Goal: Task Accomplishment & Management: Use online tool/utility

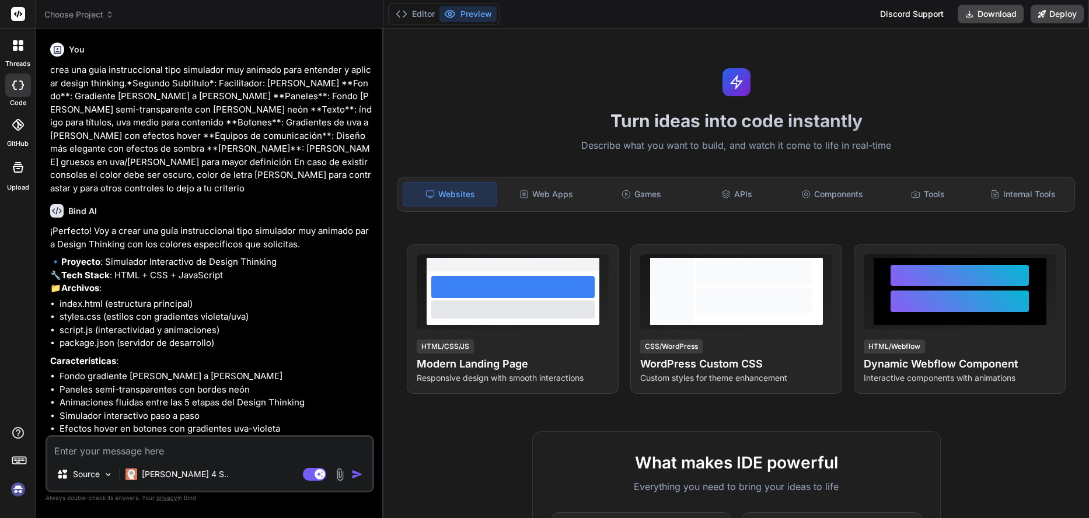
scroll to position [712, 0]
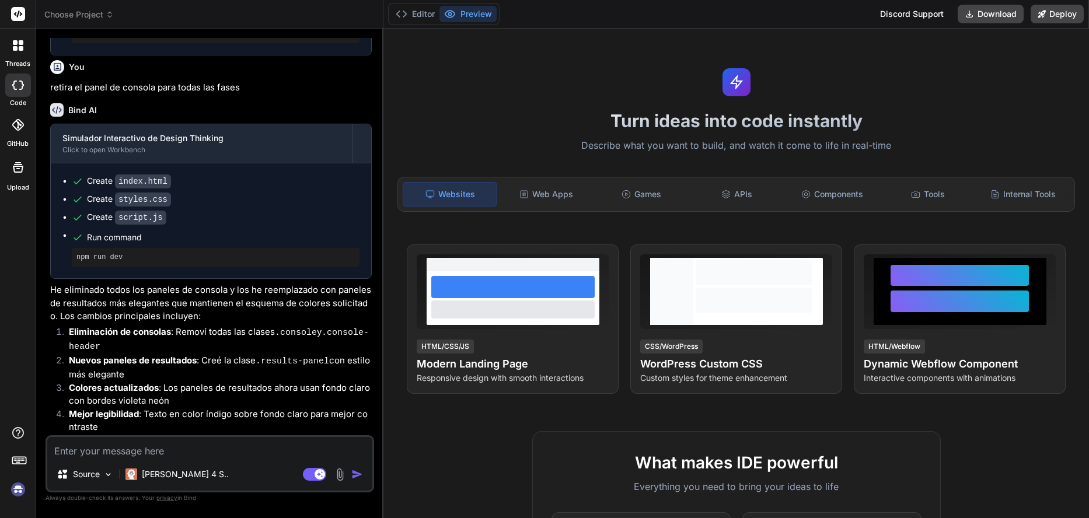
type textarea "x"
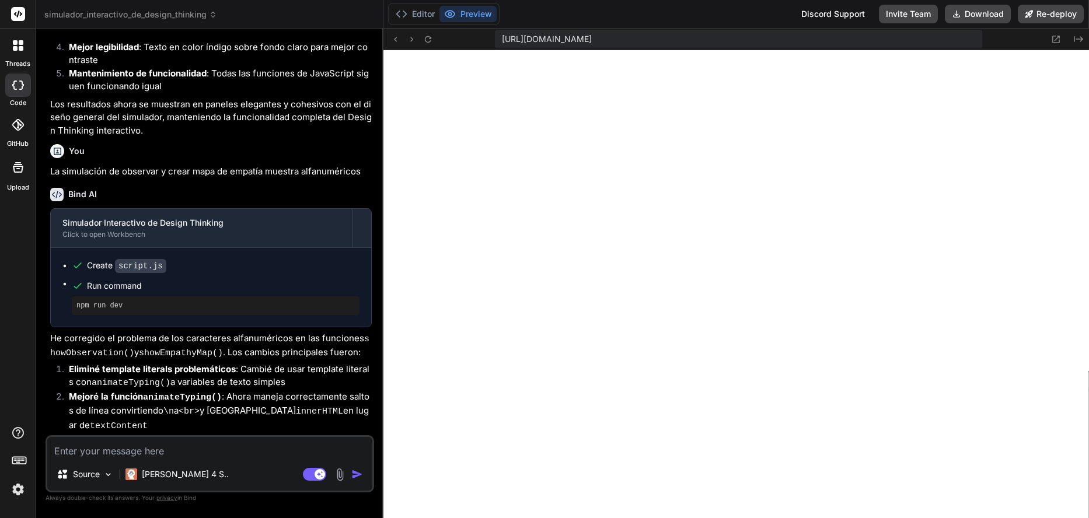
scroll to position [1451, 0]
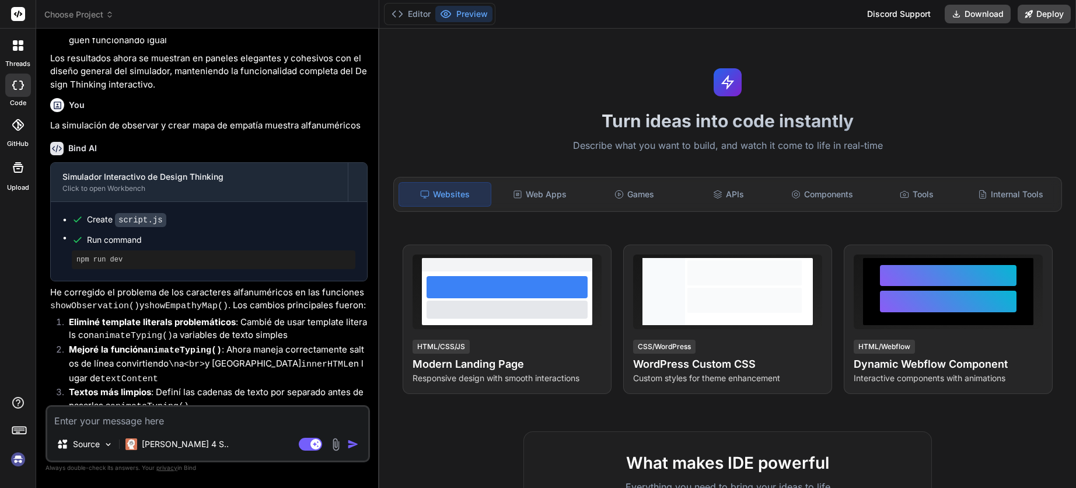
scroll to position [1130, 0]
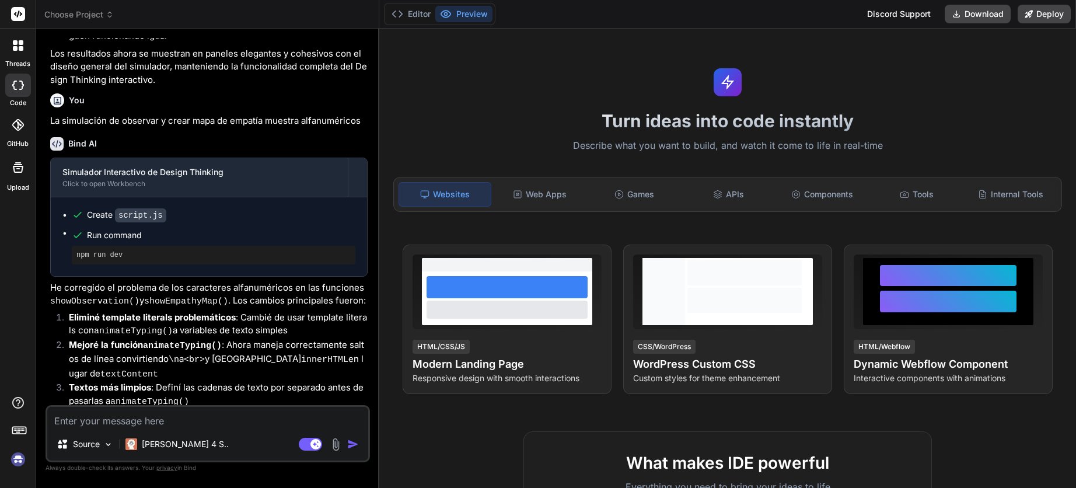
click at [19, 48] on icon at bounding box center [21, 48] width 5 height 5
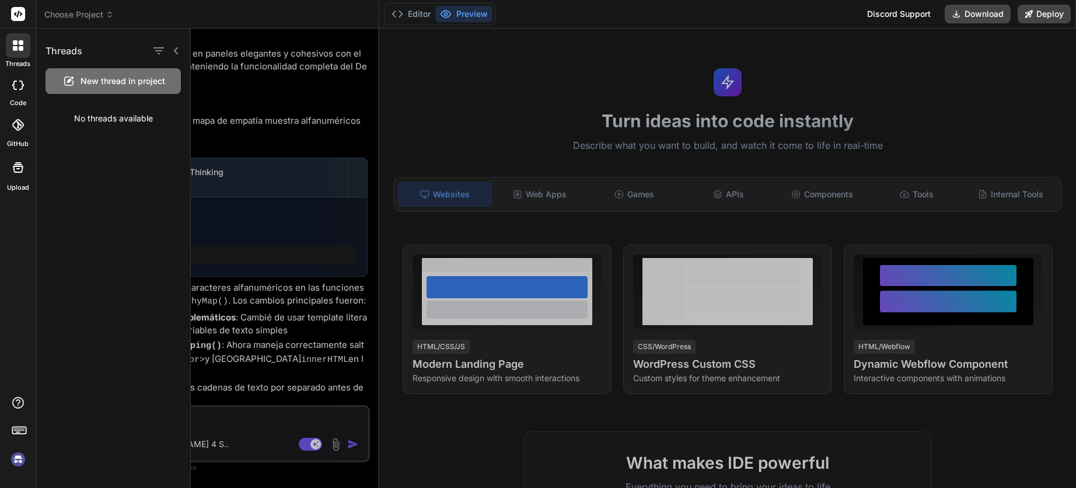
click at [20, 456] on img at bounding box center [18, 459] width 20 height 20
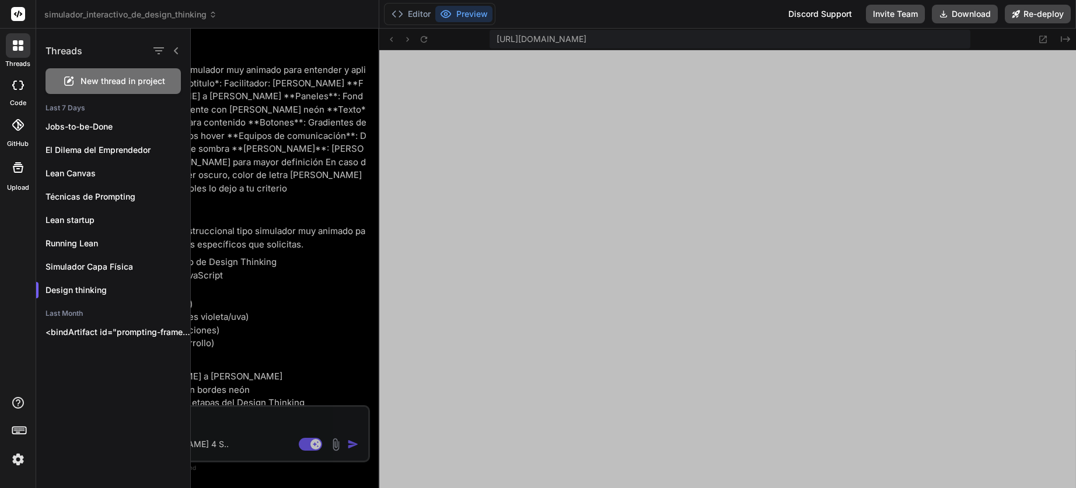
scroll to position [421, 0]
click at [90, 336] on p "<bindArtifact id="prompting-frameworks-platform" title="Prompting Frameworks Le…" at bounding box center [118, 332] width 145 height 12
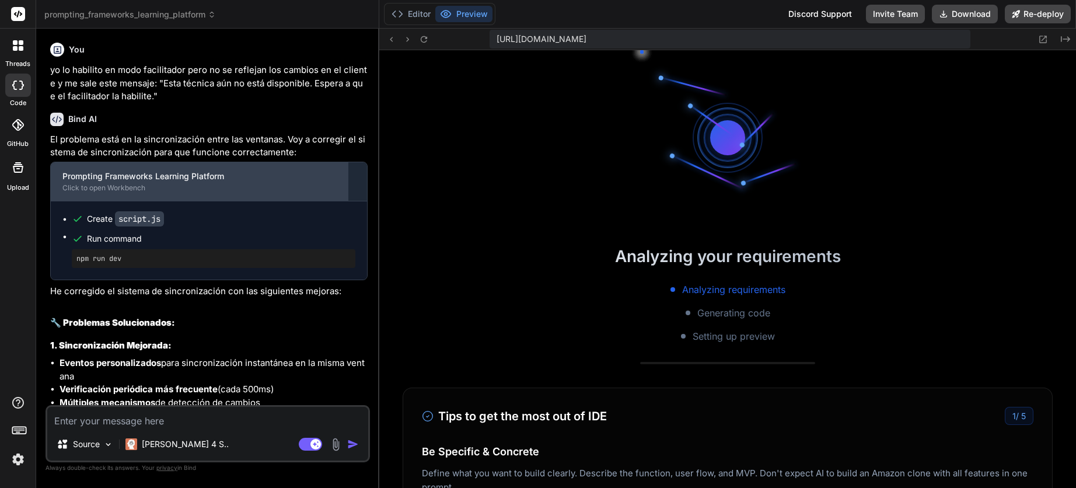
scroll to position [1009, 0]
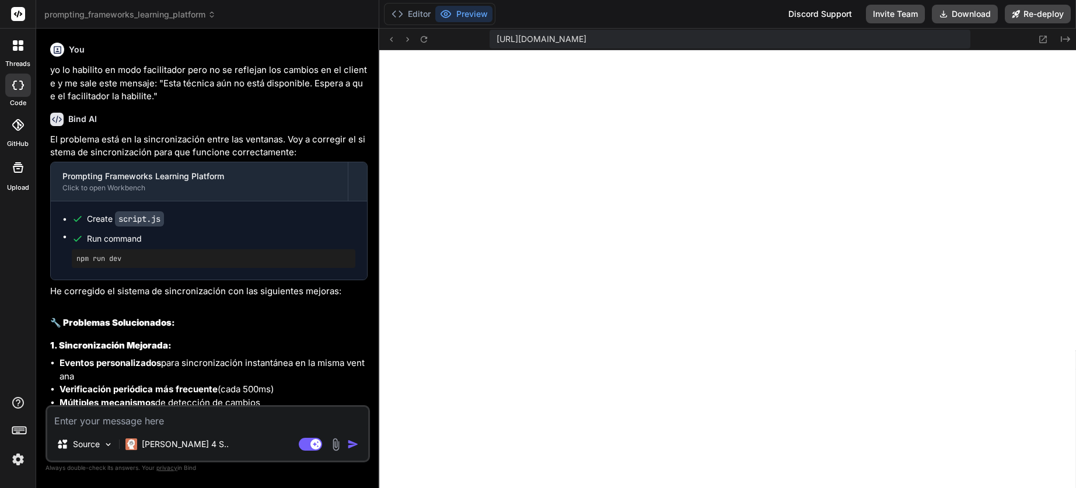
click at [18, 42] on icon at bounding box center [18, 45] width 11 height 11
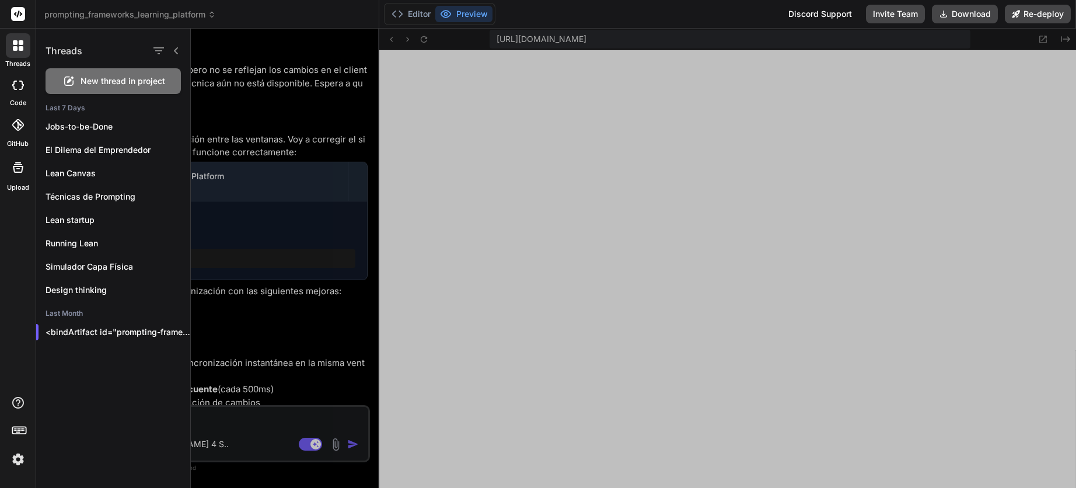
click at [516, 181] on div at bounding box center [633, 258] width 885 height 459
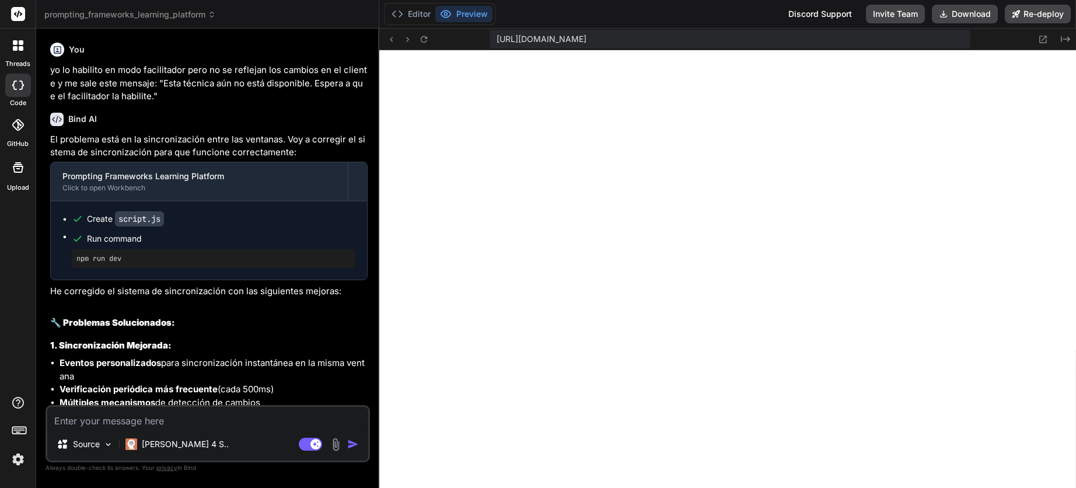
click at [16, 53] on div at bounding box center [18, 45] width 25 height 25
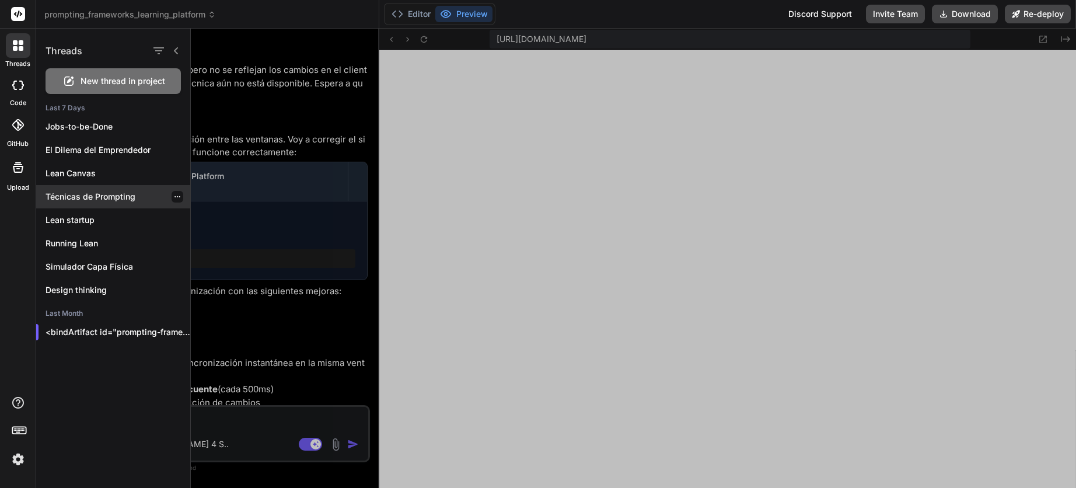
click at [102, 203] on div "Técnicas de Prompting" at bounding box center [113, 196] width 154 height 23
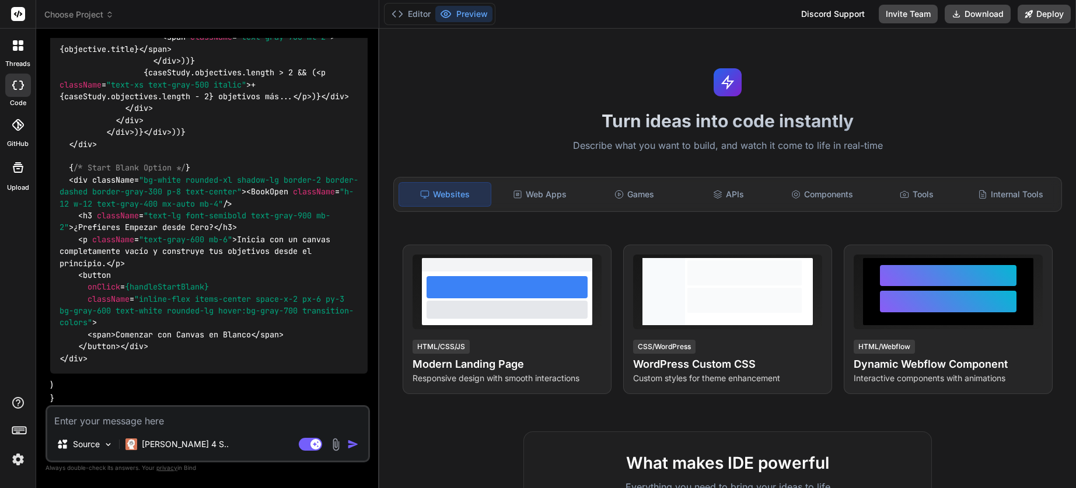
scroll to position [11705, 0]
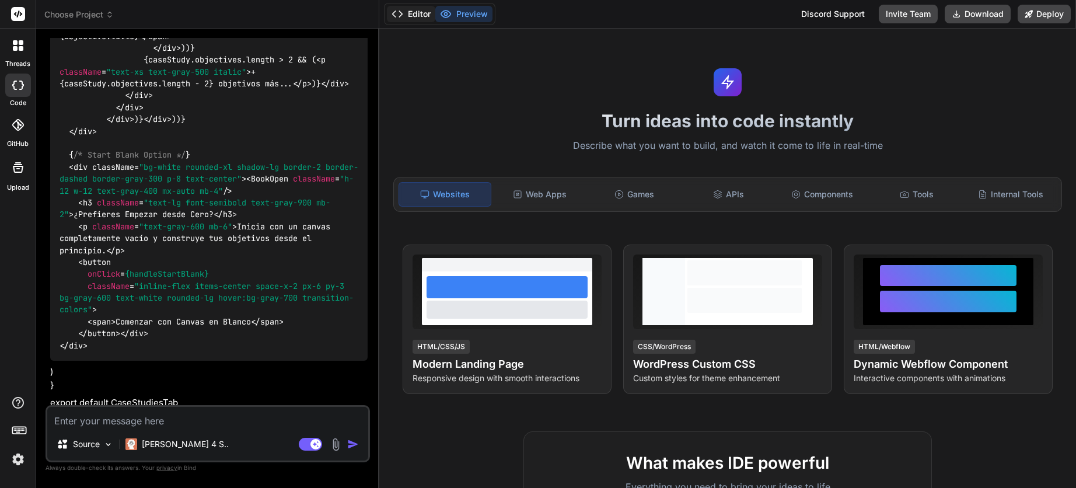
click at [405, 16] on button "Editor" at bounding box center [411, 14] width 48 height 16
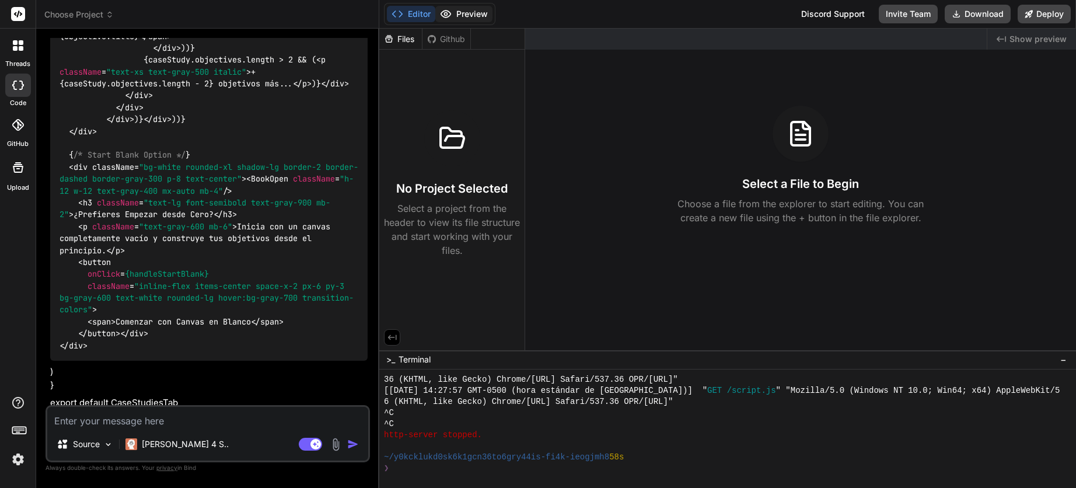
click at [460, 12] on button "Preview" at bounding box center [463, 14] width 57 height 16
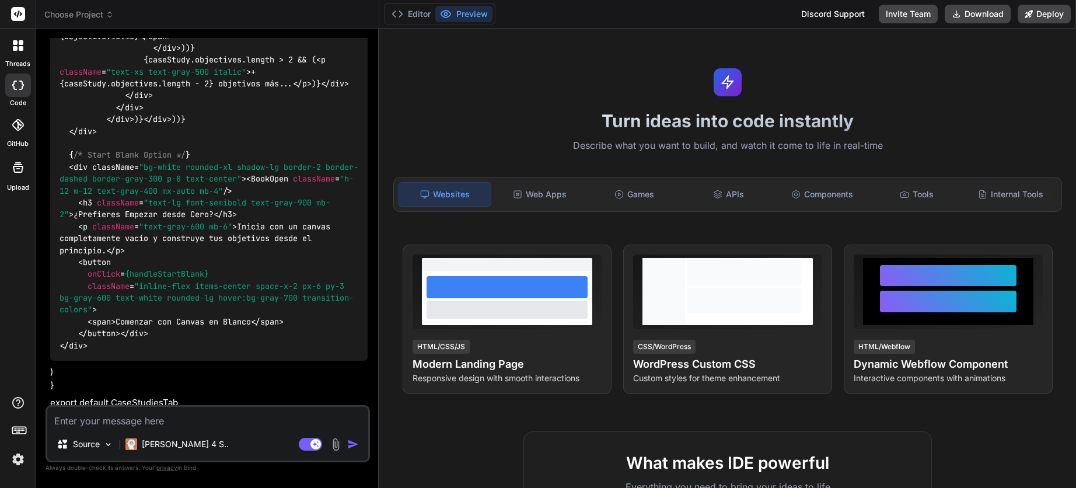
click at [20, 50] on div at bounding box center [18, 45] width 25 height 25
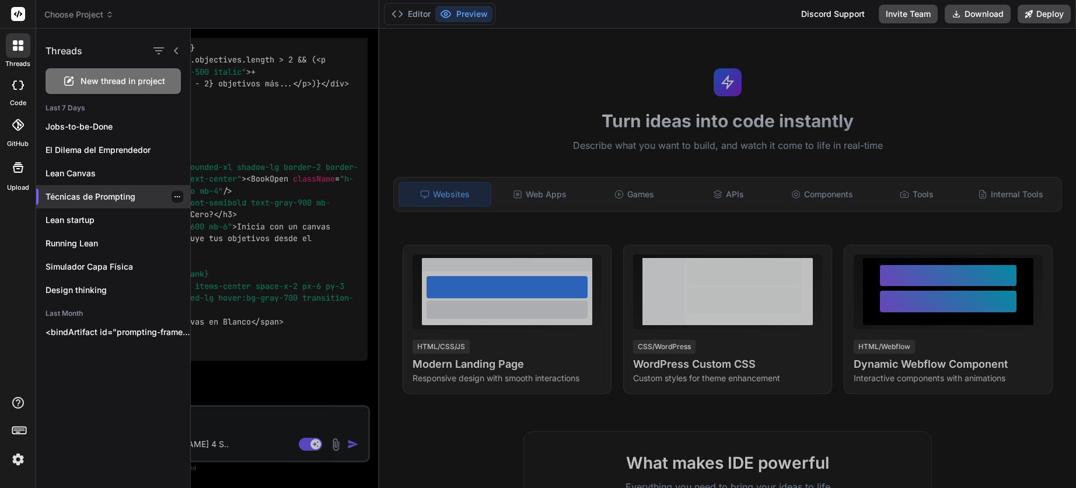
click at [174, 196] on icon "button" at bounding box center [177, 196] width 7 height 7
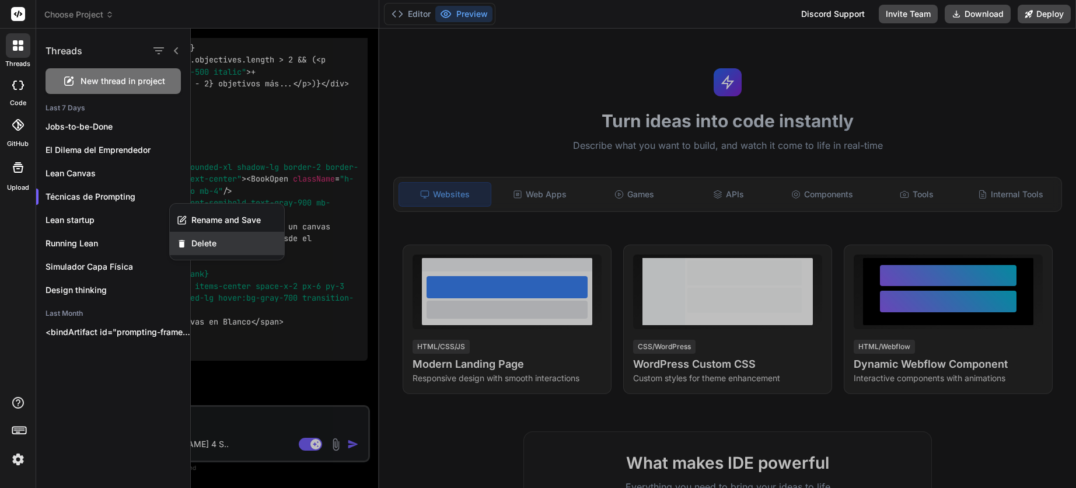
click at [198, 241] on span "Delete" at bounding box center [203, 243] width 25 height 12
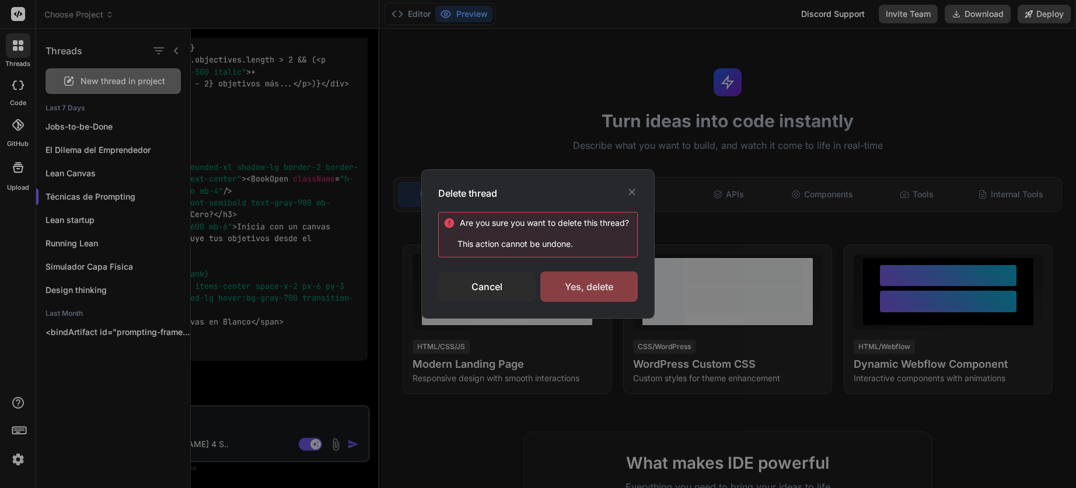
click at [577, 288] on div "Yes, delete" at bounding box center [588, 286] width 97 height 30
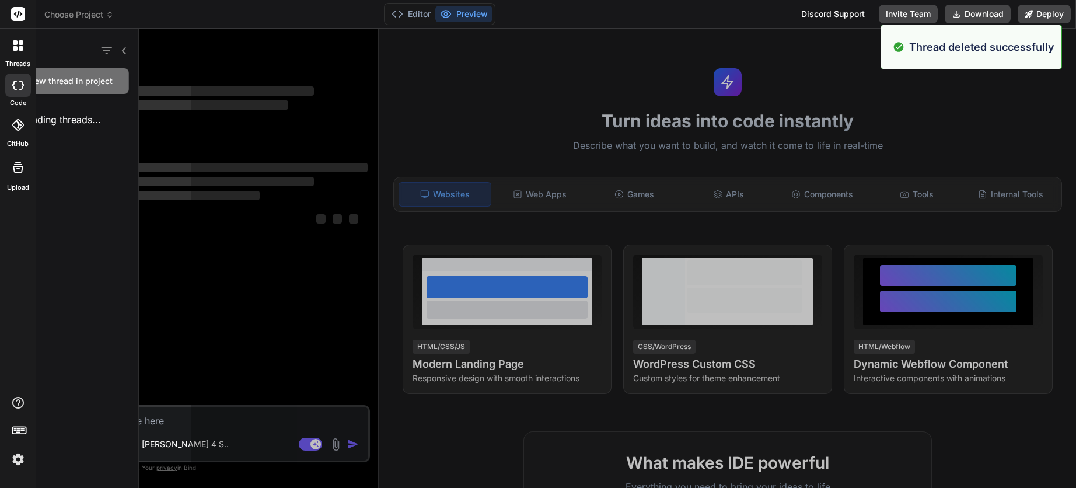
scroll to position [1109, 0]
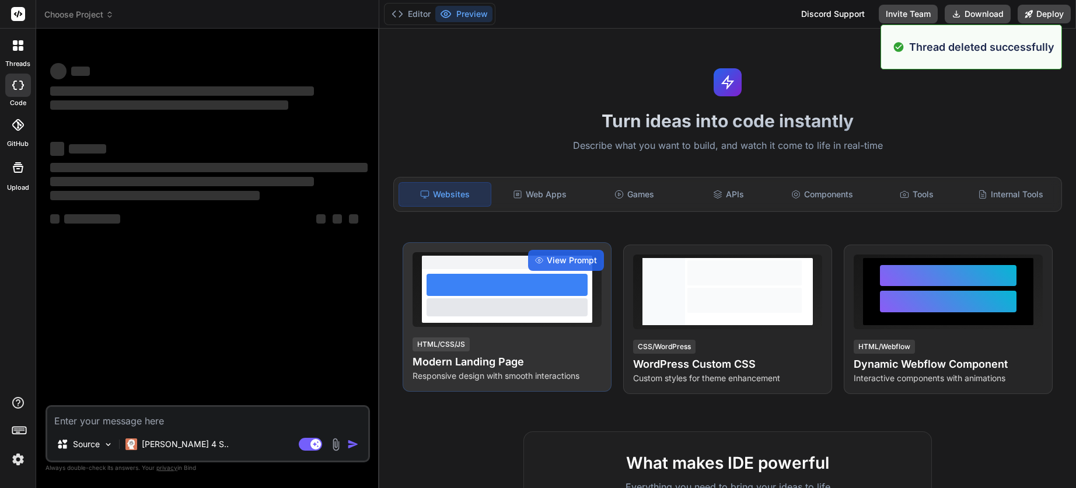
type textarea "x"
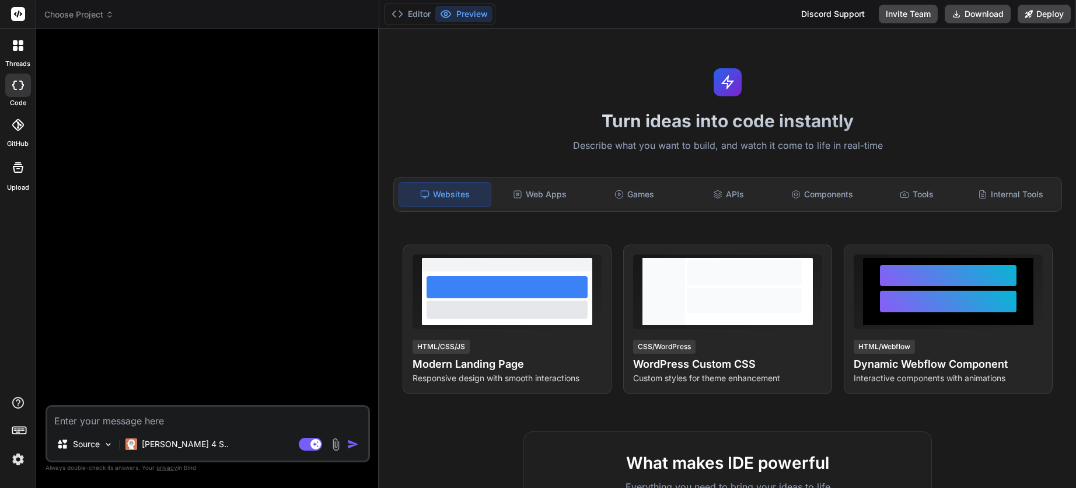
click at [19, 52] on div at bounding box center [18, 45] width 25 height 25
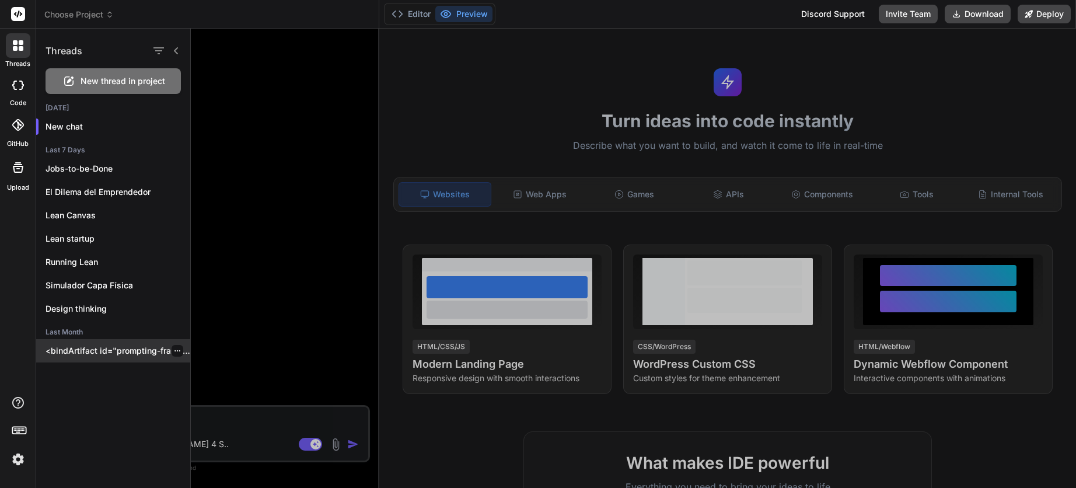
click at [172, 347] on div at bounding box center [178, 351] width 12 height 12
click at [174, 350] on icon "button" at bounding box center [177, 350] width 7 height 7
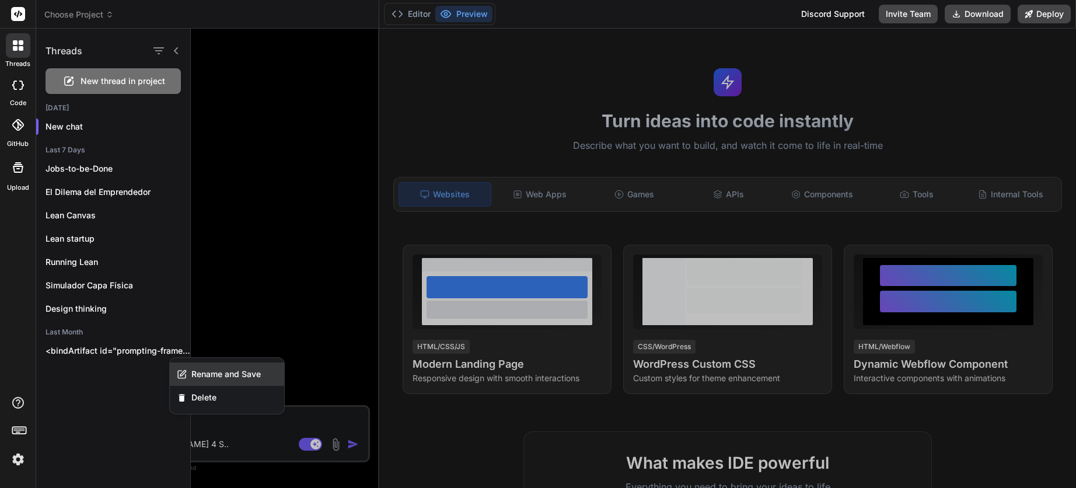
click at [238, 379] on span "Rename and Save" at bounding box center [225, 374] width 69 height 12
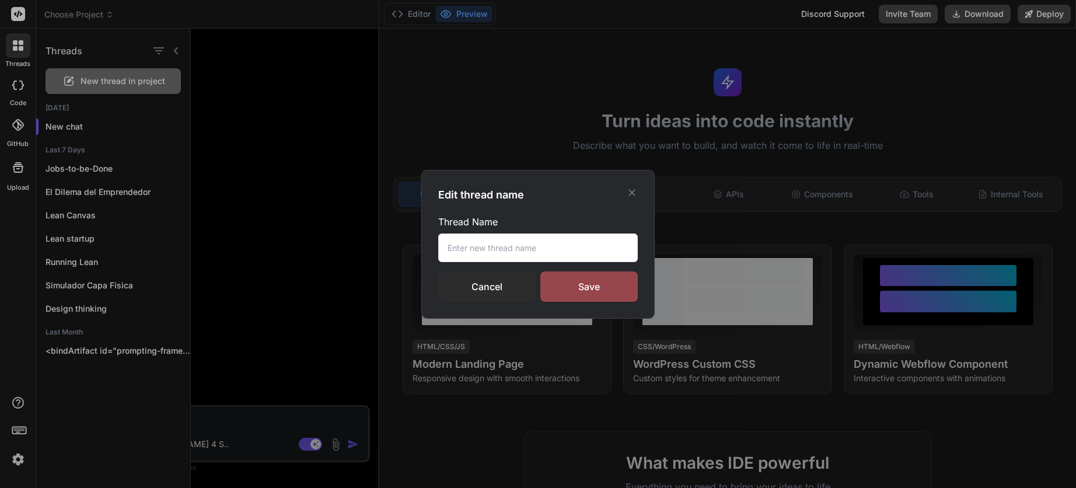
click at [494, 250] on input "text" at bounding box center [538, 247] width 200 height 29
click at [502, 244] on input "text" at bounding box center [538, 247] width 200 height 29
click at [506, 247] on input "text" at bounding box center [538, 247] width 200 height 29
type input "Tecnicas de prompting"
click at [565, 291] on div "Save" at bounding box center [588, 286] width 97 height 30
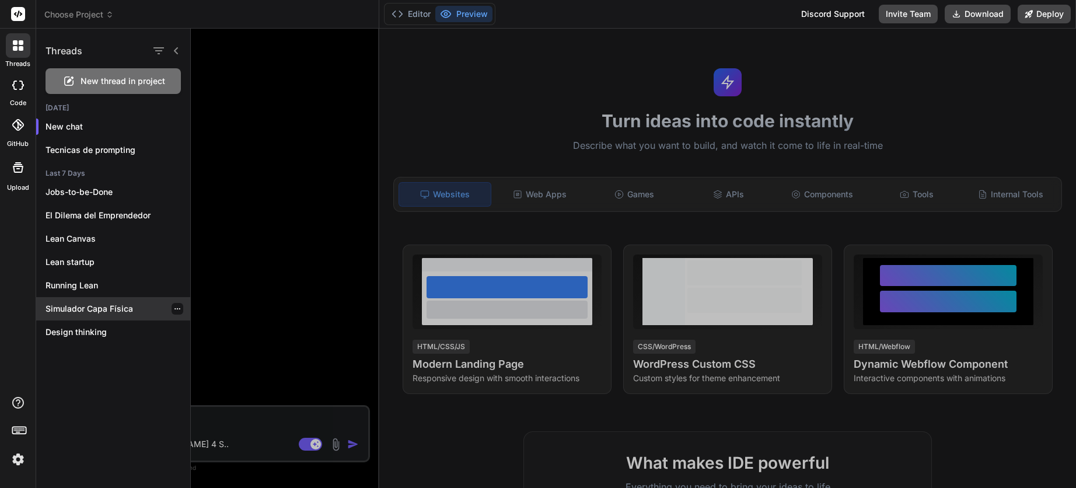
click at [88, 303] on p "Simulador Capa Física" at bounding box center [118, 309] width 145 height 12
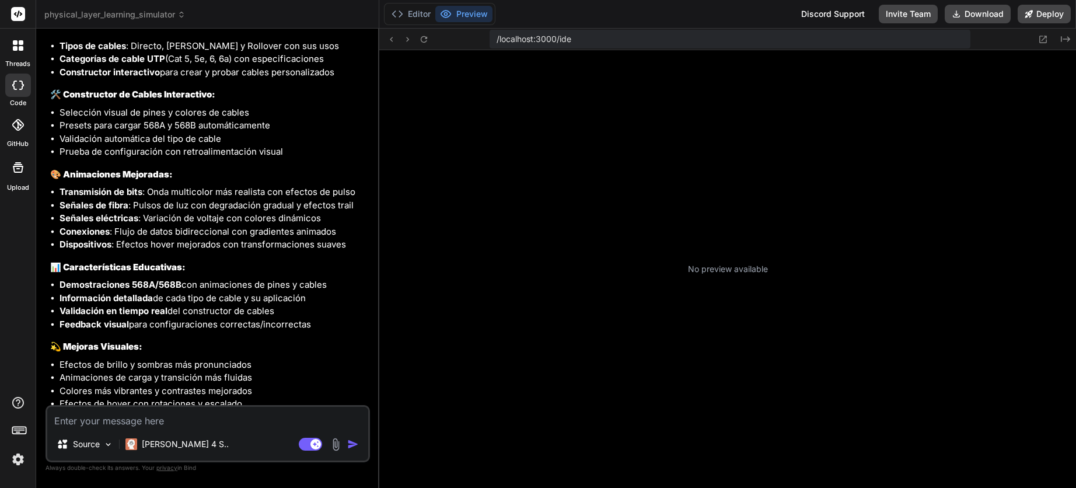
scroll to position [1375, 0]
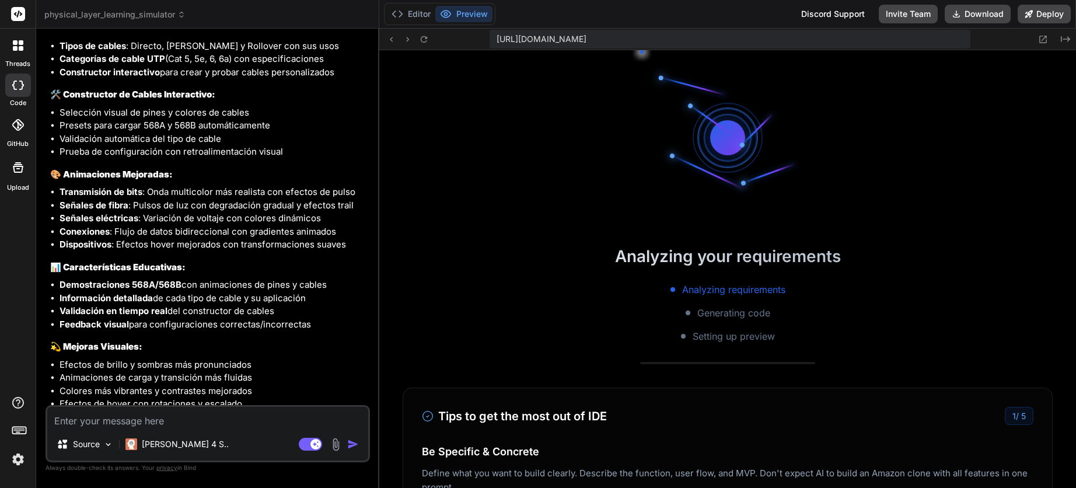
type textarea "x"
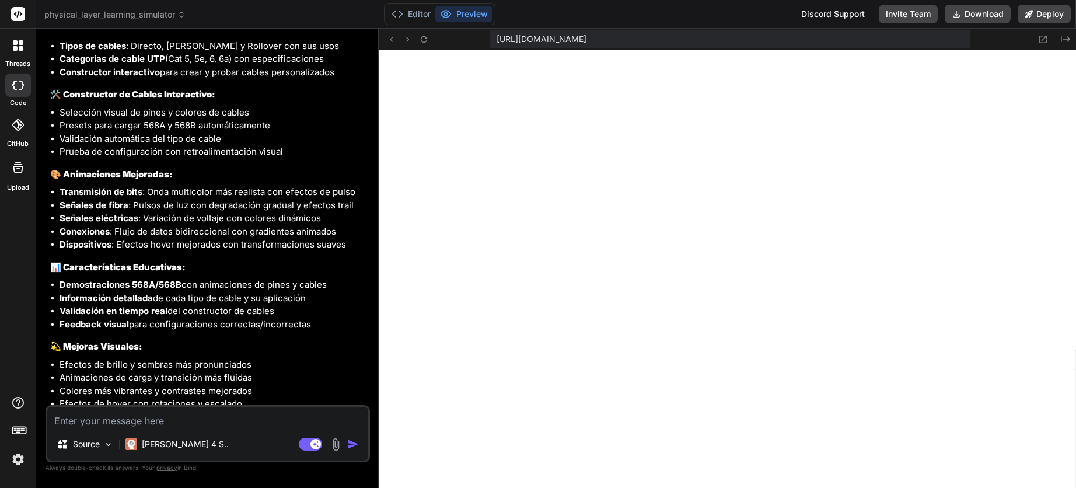
scroll to position [1552, 0]
click at [421, 17] on button "Editor" at bounding box center [411, 14] width 48 height 16
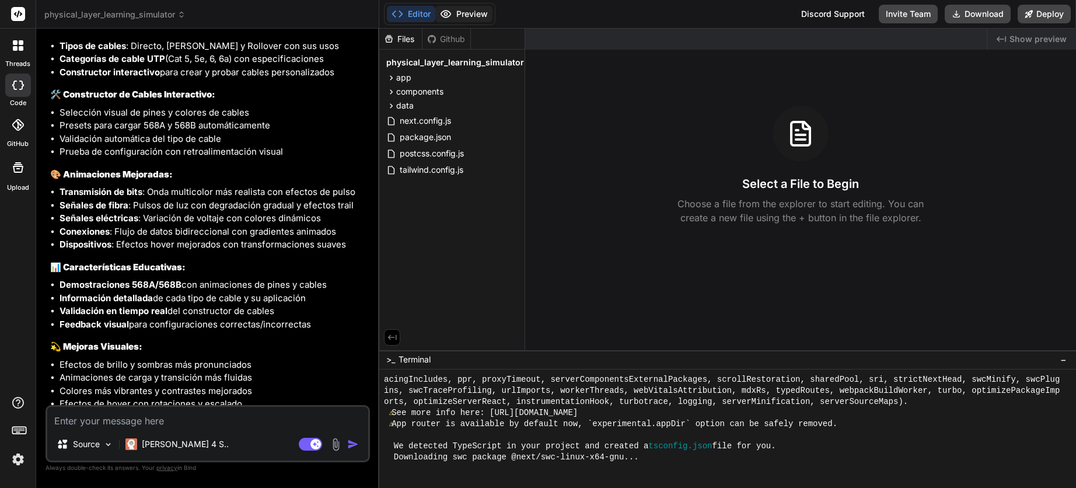
click at [467, 17] on button "Preview" at bounding box center [463, 14] width 57 height 16
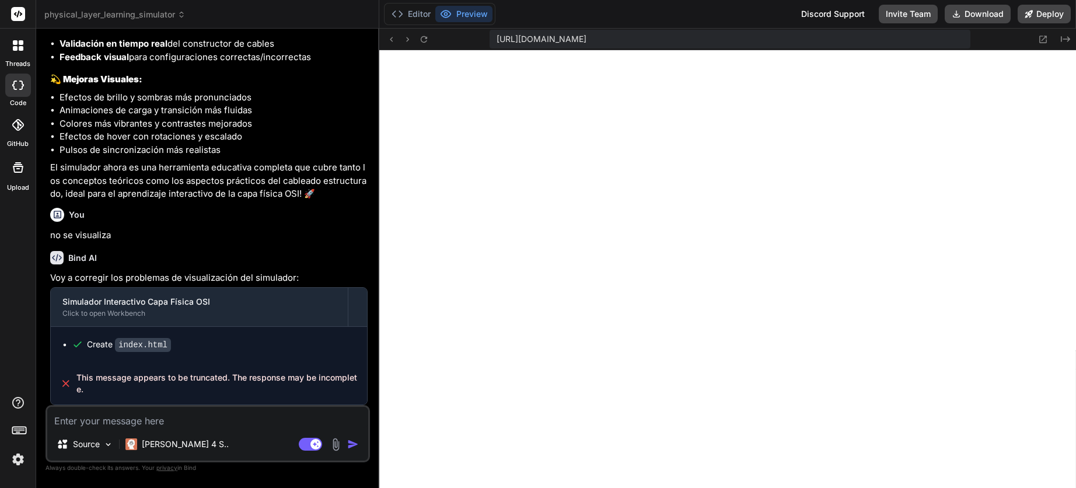
scroll to position [1563, 0]
click at [23, 42] on div at bounding box center [18, 45] width 25 height 25
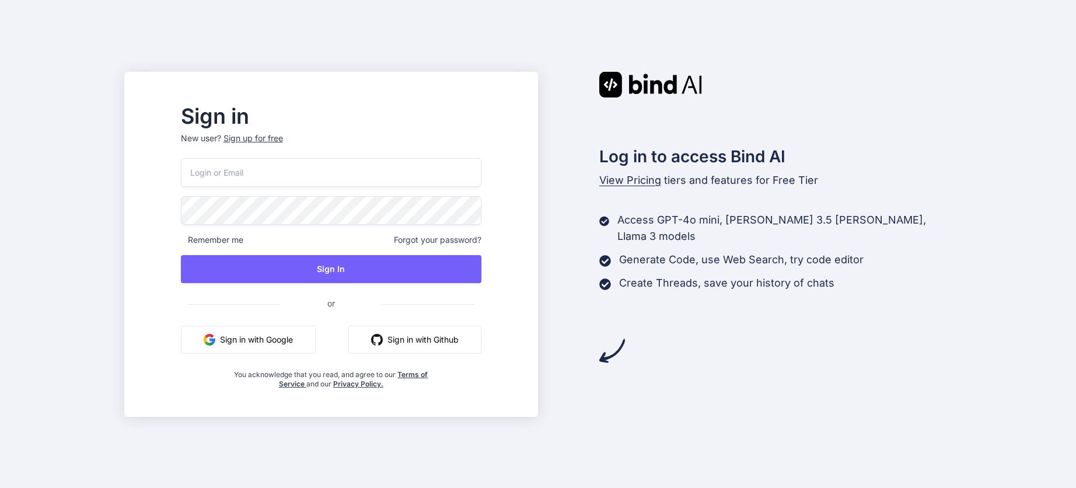
click at [288, 336] on button "Sign in with Google" at bounding box center [248, 340] width 135 height 28
